Goal: Register for event/course

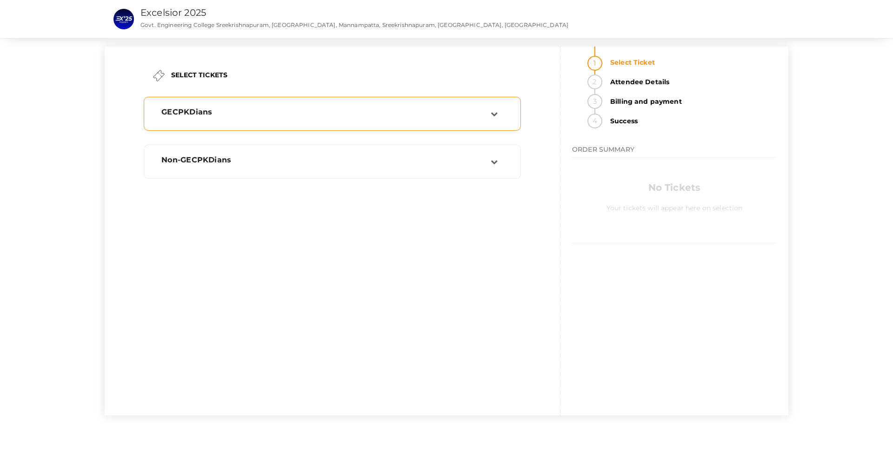
click at [397, 115] on div "GECPKDians" at bounding box center [325, 111] width 329 height 9
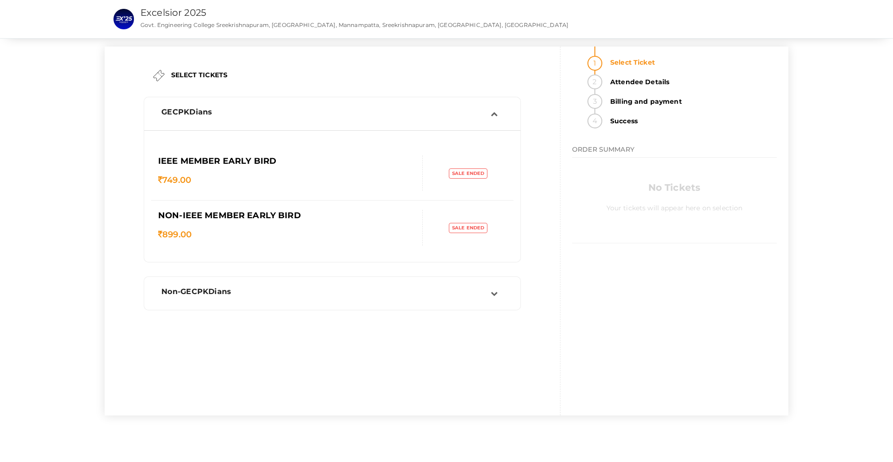
click at [605, 75] on li "Attendee Details" at bounding box center [691, 84] width 172 height 20
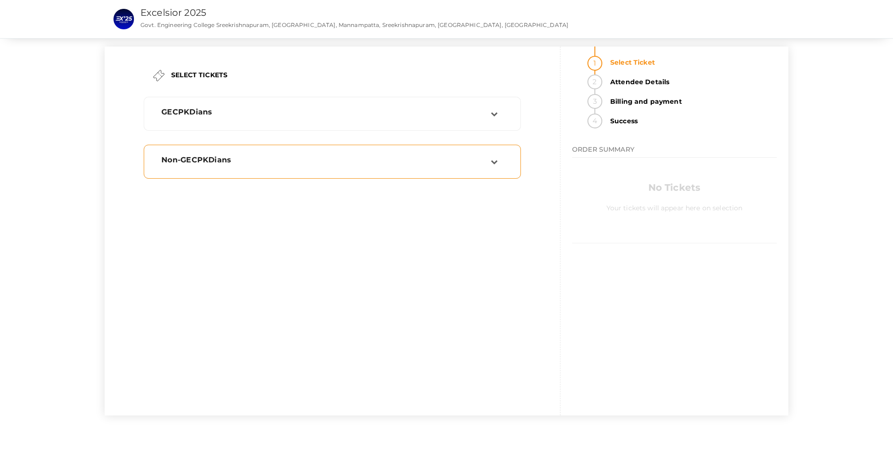
click at [424, 166] on div "Non-GECPKDians" at bounding box center [322, 161] width 336 height 13
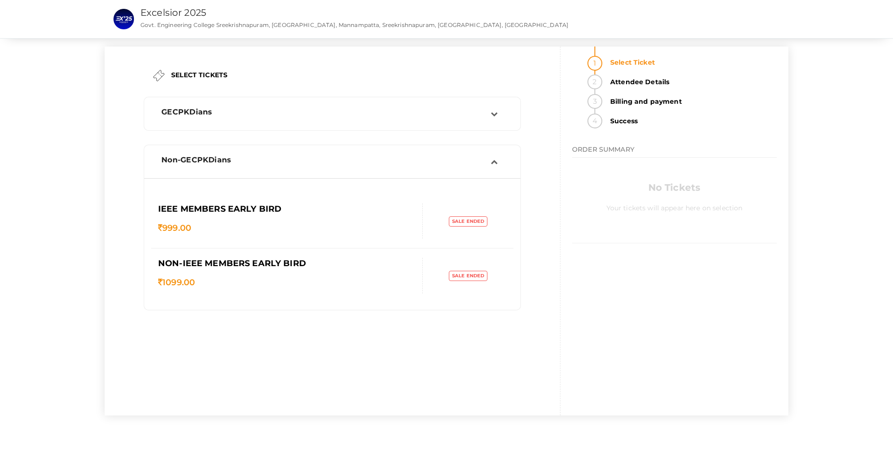
click at [425, 166] on div "Non-GECPKDians" at bounding box center [322, 161] width 336 height 13
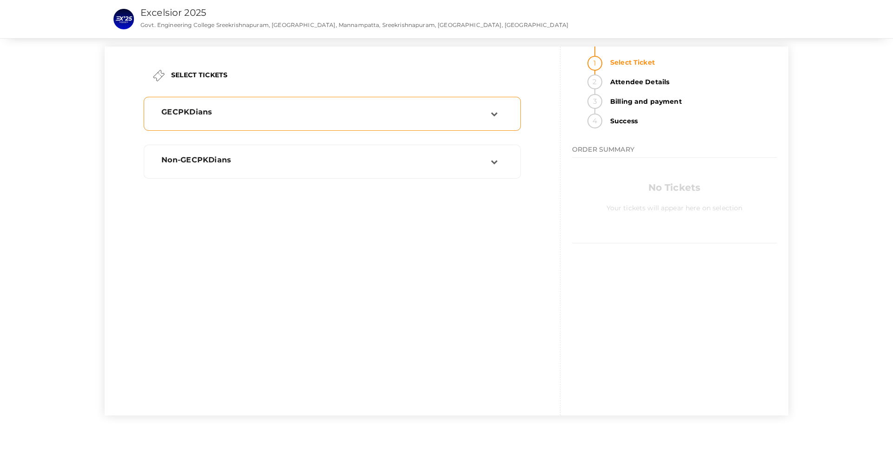
click at [495, 112] on icon at bounding box center [494, 113] width 7 height 7
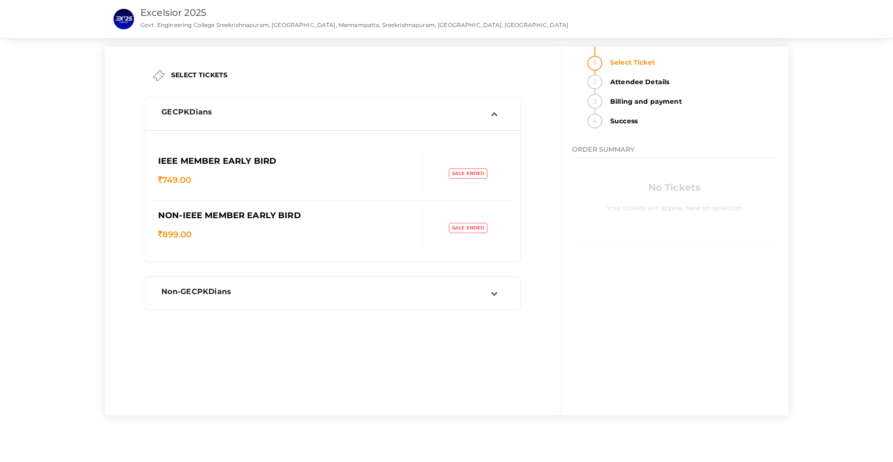
click at [495, 112] on icon at bounding box center [494, 113] width 7 height 7
